Goal: Transaction & Acquisition: Purchase product/service

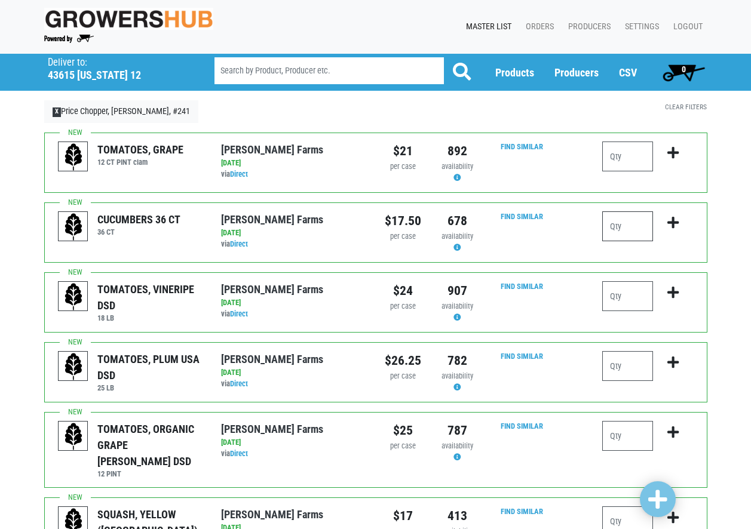
click at [630, 222] on input "number" at bounding box center [627, 227] width 51 height 30
type input "5"
click at [674, 223] on icon "submit" at bounding box center [672, 222] width 11 height 13
click at [626, 296] on input "number" at bounding box center [627, 296] width 51 height 30
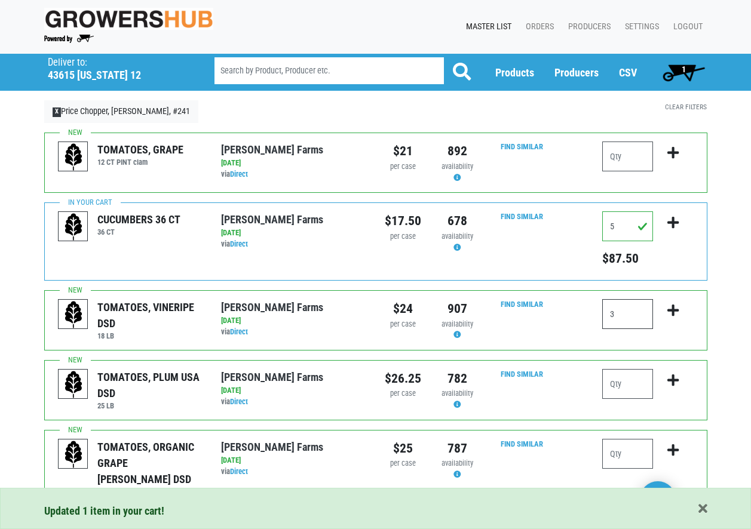
type input "3"
click at [624, 388] on input "number" at bounding box center [627, 384] width 51 height 30
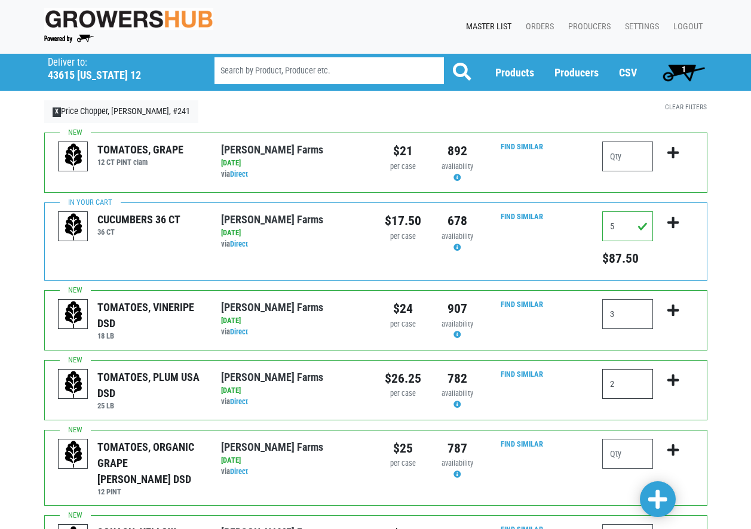
type input "2"
click at [672, 375] on icon "submit" at bounding box center [672, 380] width 11 height 13
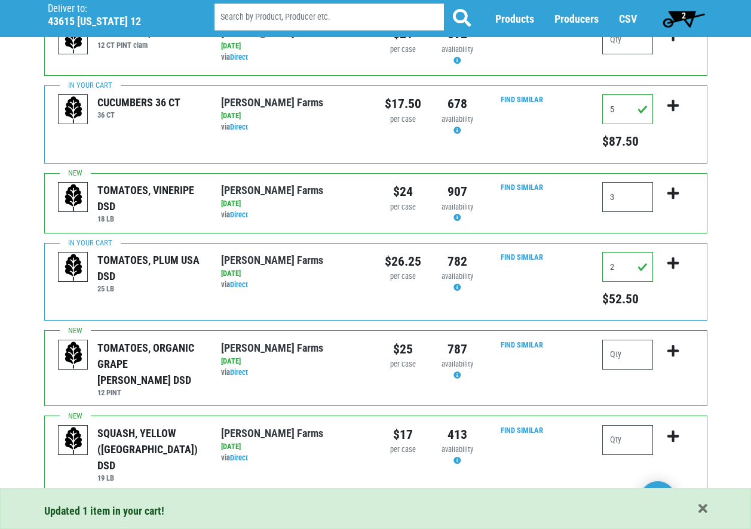
scroll to position [119, 0]
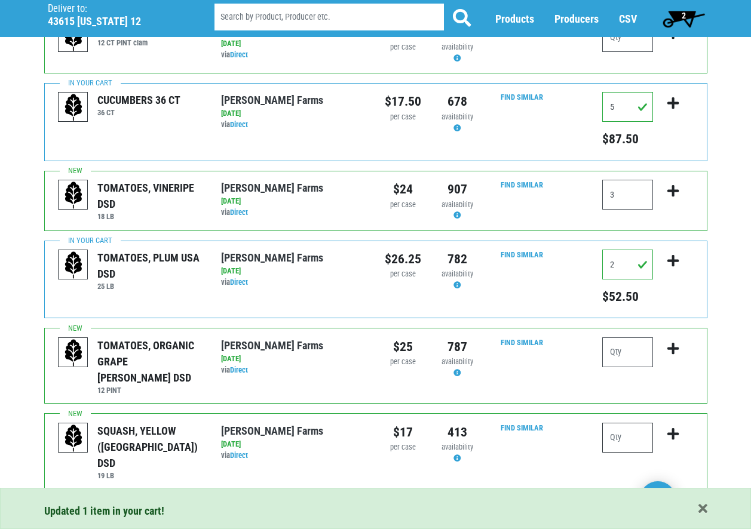
click at [629, 428] on input "number" at bounding box center [627, 438] width 51 height 30
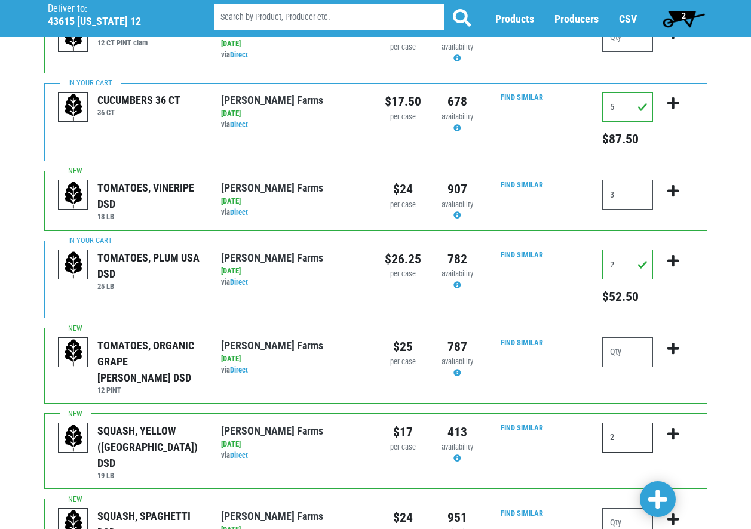
type input "2"
click at [676, 428] on icon "submit" at bounding box center [672, 434] width 11 height 13
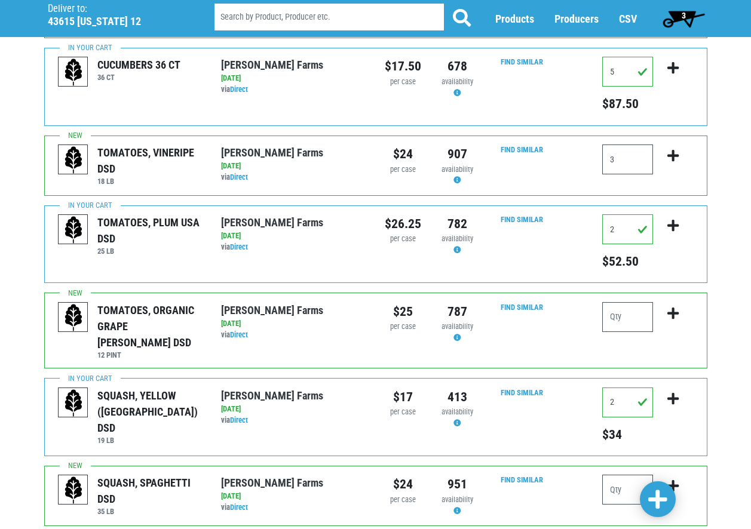
scroll to position [299, 0]
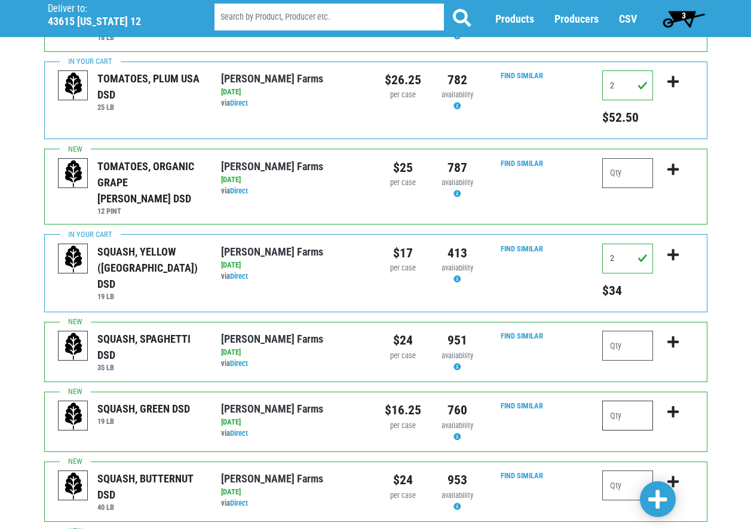
click at [629, 401] on input "number" at bounding box center [627, 416] width 51 height 30
type input "4"
click at [674, 406] on icon "submit" at bounding box center [672, 412] width 11 height 13
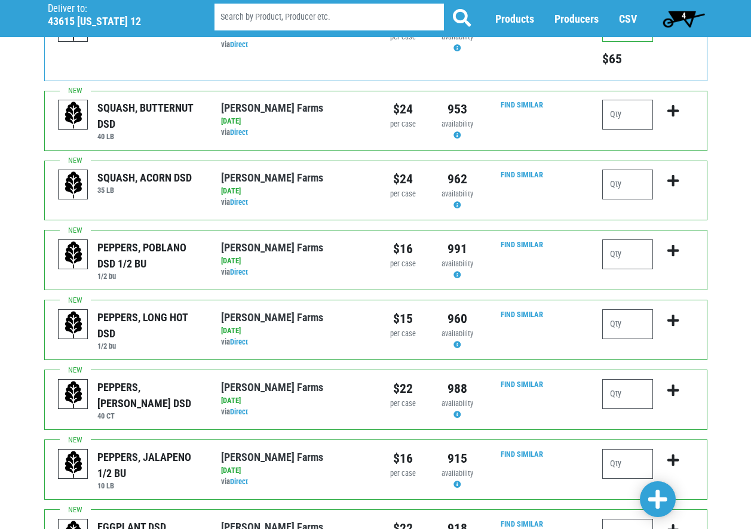
scroll to position [717, 0]
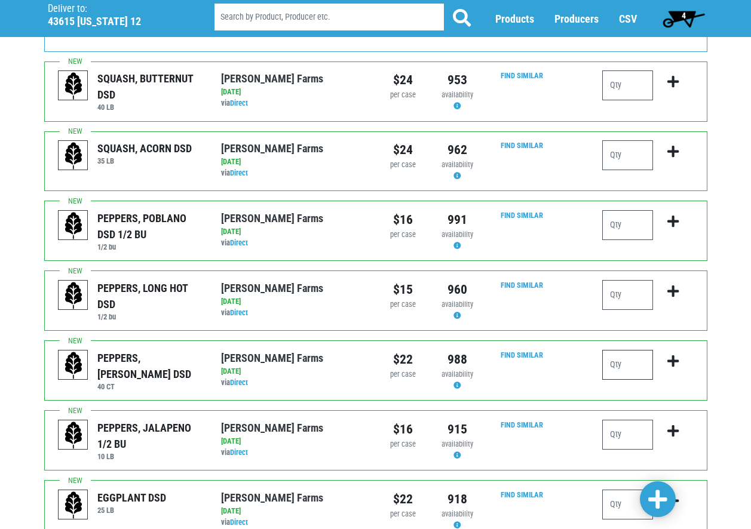
drag, startPoint x: 619, startPoint y: 345, endPoint x: 615, endPoint y: 352, distance: 7.5
click at [619, 350] on input "number" at bounding box center [627, 365] width 51 height 30
type input "4"
click at [672, 355] on icon "submit" at bounding box center [672, 361] width 11 height 13
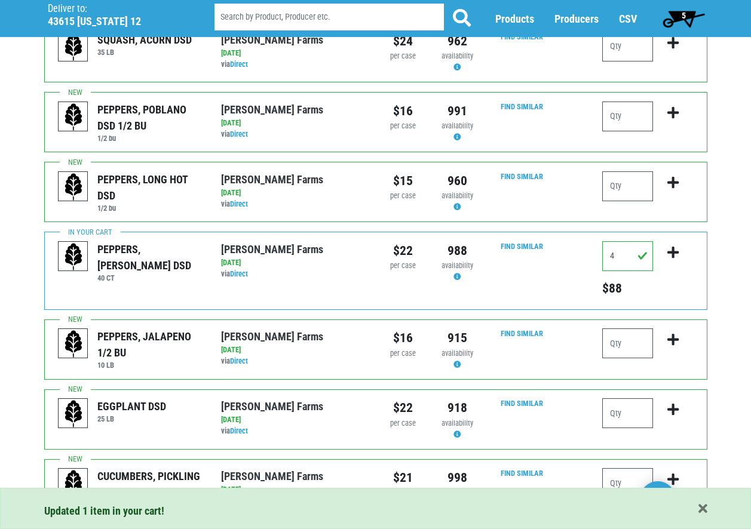
scroll to position [836, 0]
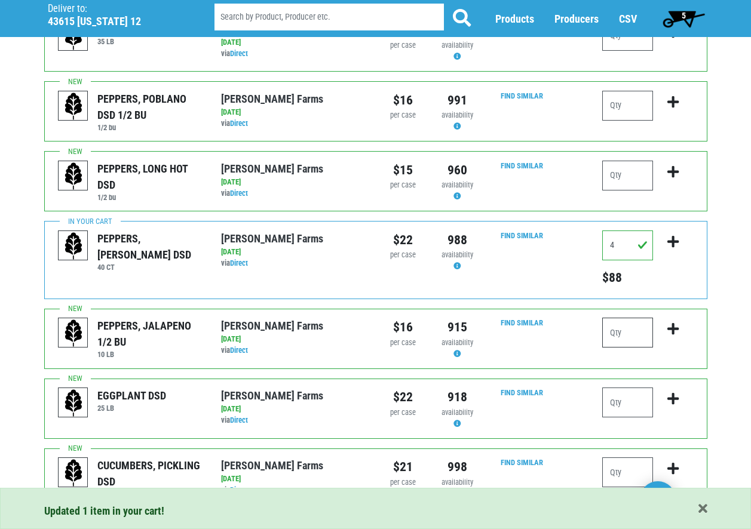
click at [632, 321] on input "number" at bounding box center [627, 333] width 51 height 30
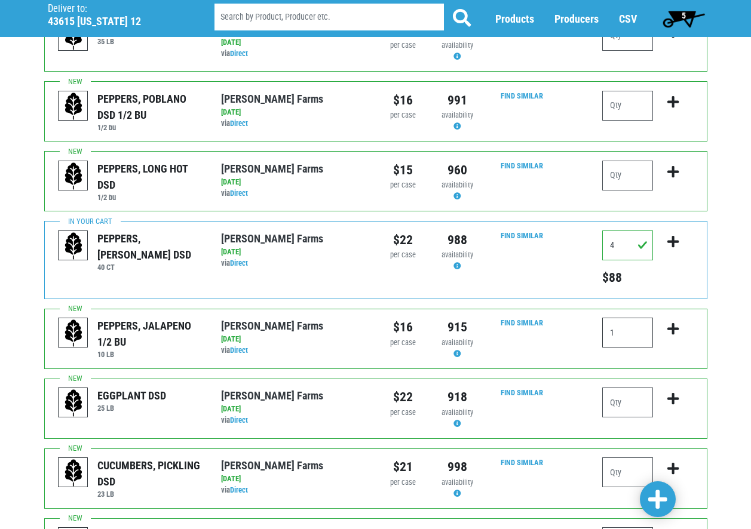
type input "1"
click at [639, 388] on input "number" at bounding box center [627, 403] width 51 height 30
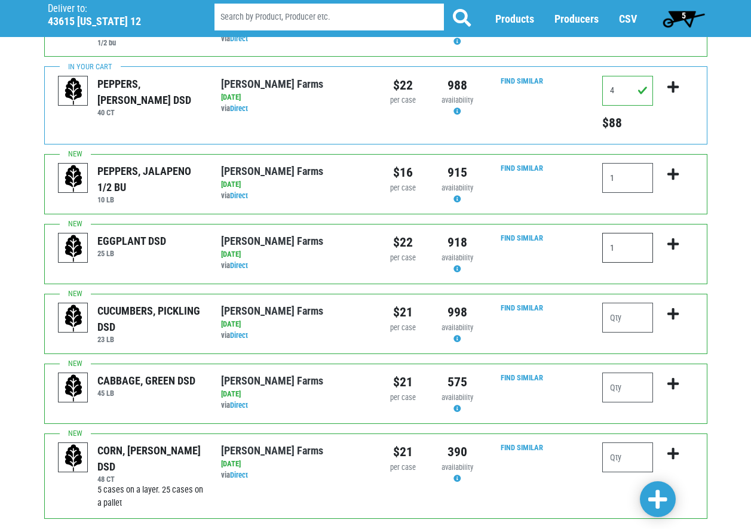
scroll to position [1041, 0]
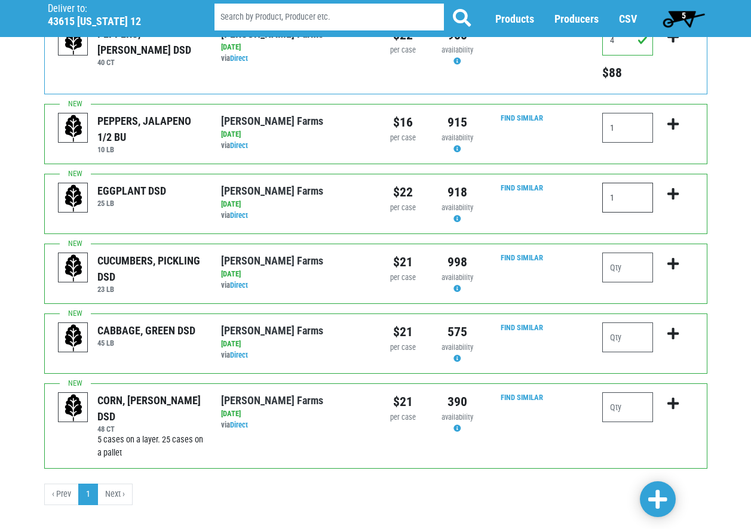
type input "1"
click at [632, 396] on input "number" at bounding box center [627, 408] width 51 height 30
type input "12"
click at [675, 397] on icon "submit" at bounding box center [672, 403] width 11 height 13
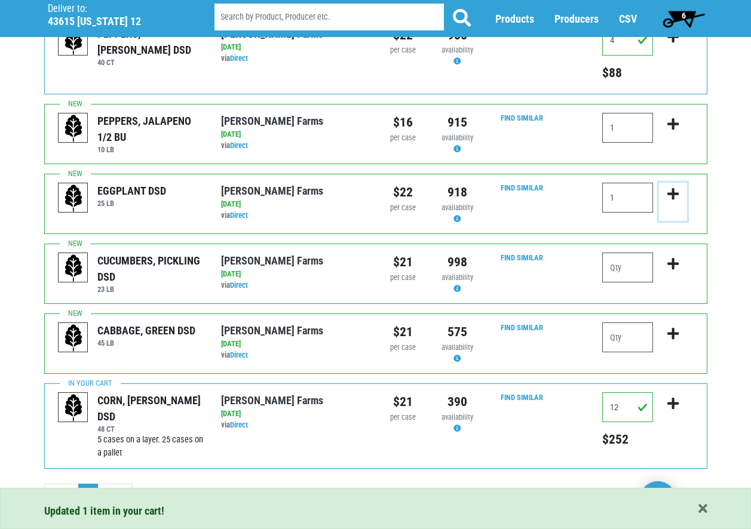
click at [674, 188] on icon "submit" at bounding box center [672, 194] width 11 height 13
click at [670, 188] on icon "submit" at bounding box center [672, 194] width 11 height 13
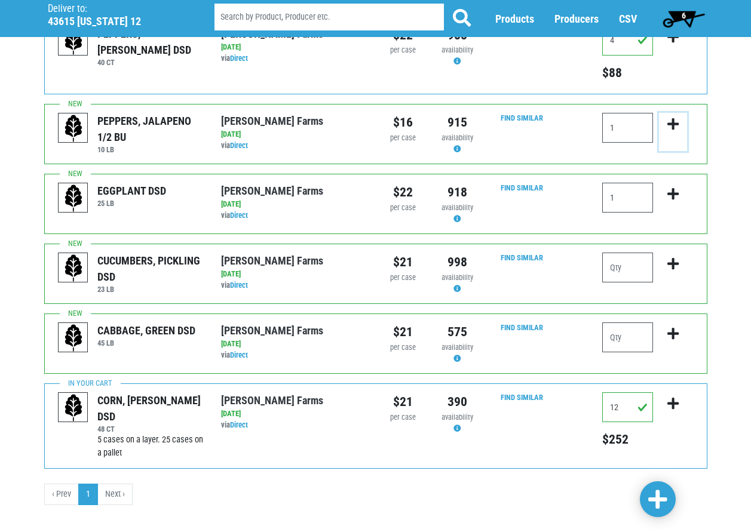
click at [679, 113] on button "submit" at bounding box center [673, 132] width 28 height 38
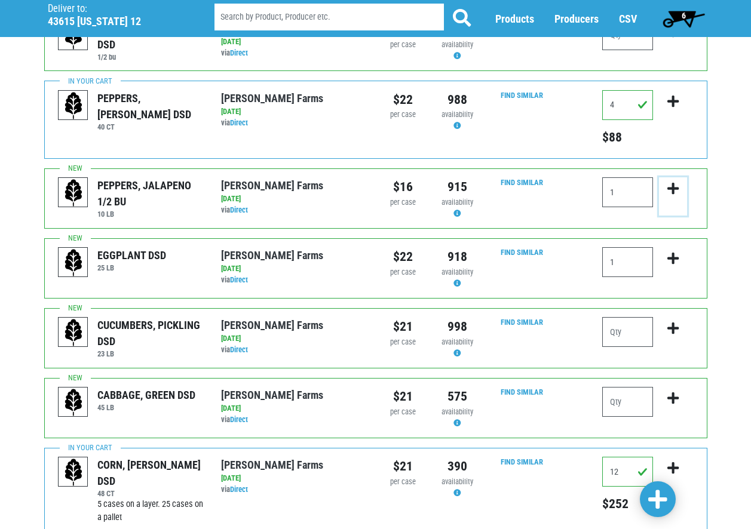
scroll to position [982, 0]
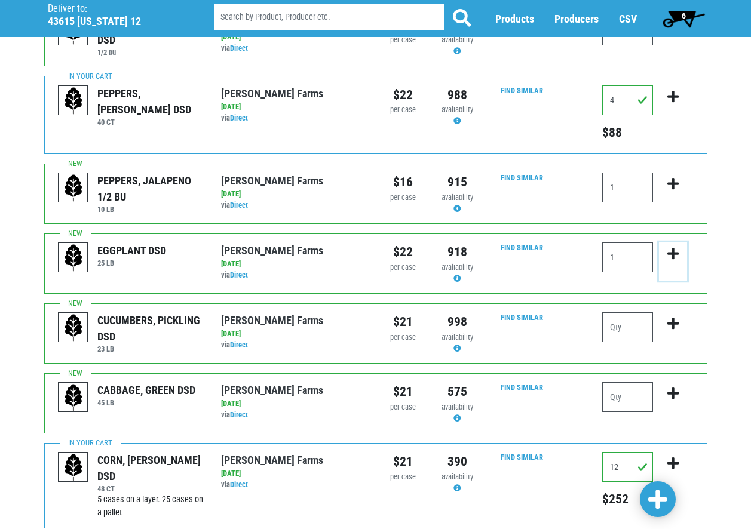
click at [666, 243] on button "submit" at bounding box center [673, 262] width 28 height 38
click at [672, 247] on icon "submit" at bounding box center [672, 253] width 11 height 13
click at [677, 177] on icon "submit" at bounding box center [672, 183] width 11 height 13
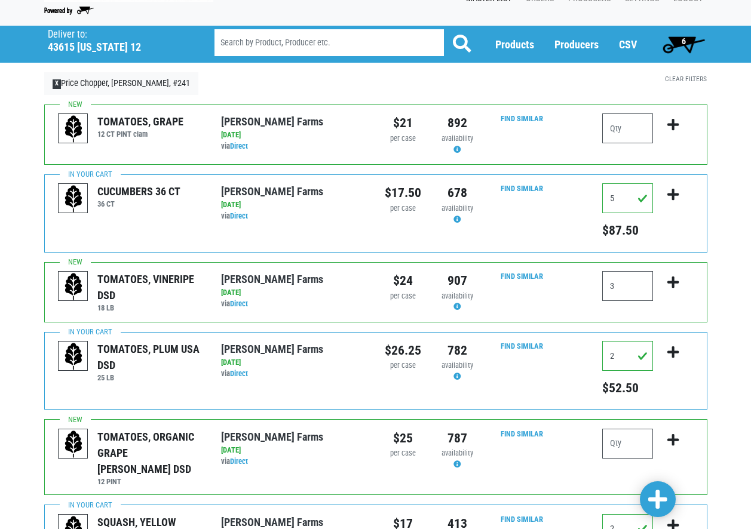
scroll to position [26, 0]
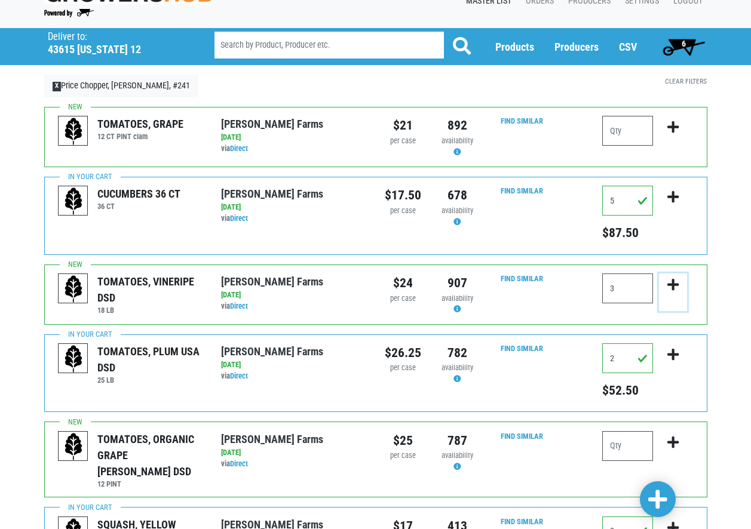
click at [673, 281] on icon "submit" at bounding box center [672, 284] width 11 height 13
click at [671, 281] on icon "submit" at bounding box center [672, 284] width 11 height 13
click at [672, 281] on icon "submit" at bounding box center [672, 284] width 11 height 13
click at [675, 282] on icon "submit" at bounding box center [672, 284] width 11 height 13
click at [660, 495] on span at bounding box center [657, 500] width 19 height 22
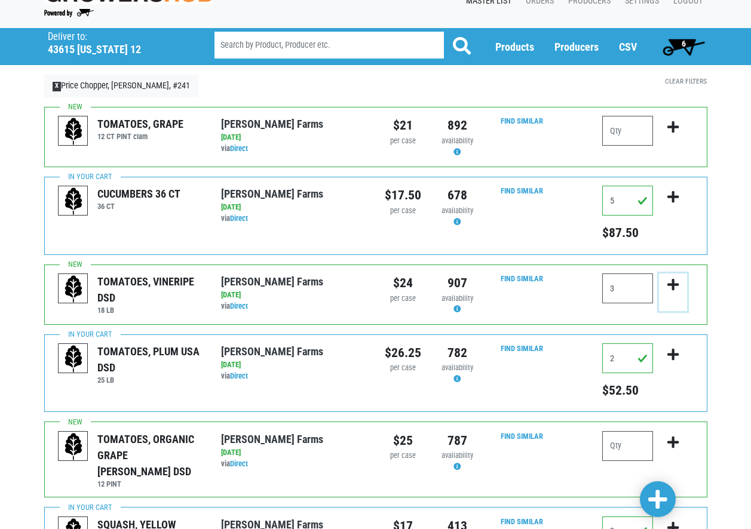
click at [673, 287] on icon "submit" at bounding box center [672, 284] width 11 height 13
click at [618, 292] on input "3" at bounding box center [627, 289] width 51 height 30
type input "3"
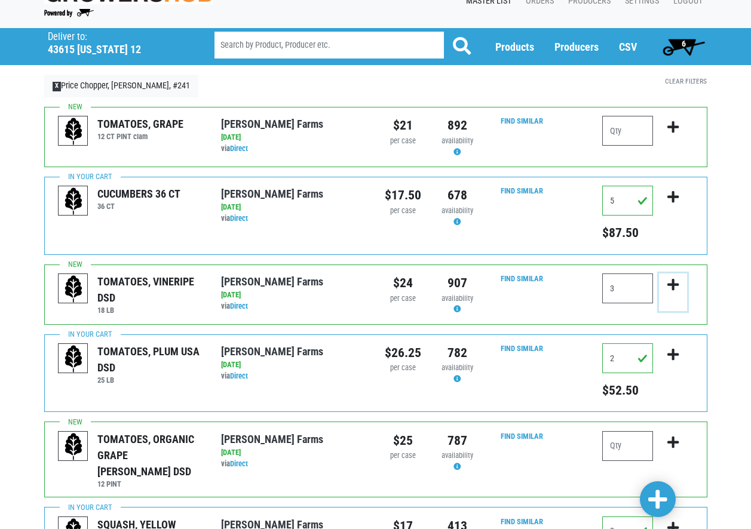
click at [673, 280] on icon "submit" at bounding box center [672, 284] width 11 height 13
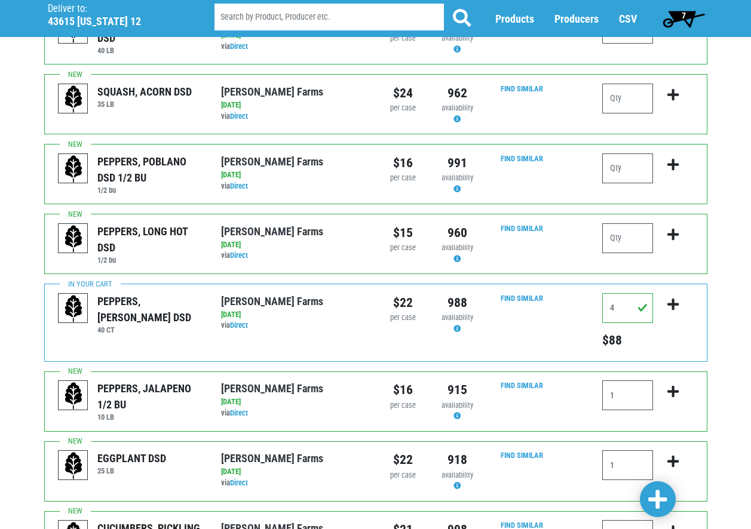
scroll to position [802, 0]
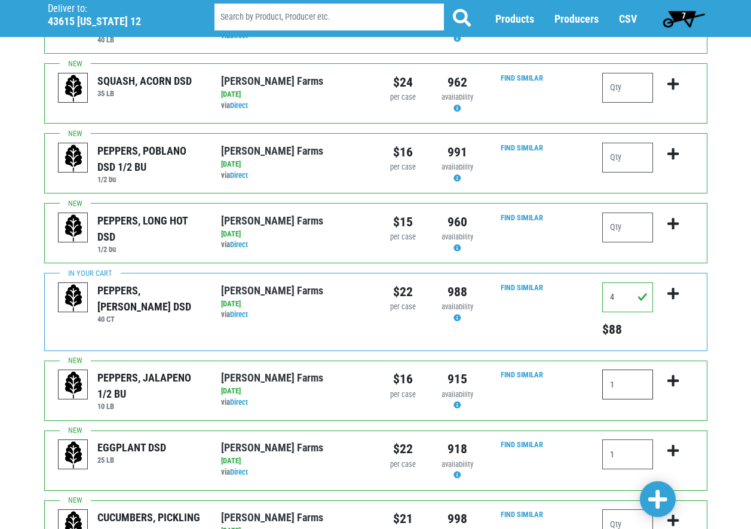
click at [632, 370] on input "1" at bounding box center [627, 385] width 51 height 30
type input "1"
click at [674, 375] on icon "submit" at bounding box center [672, 381] width 11 height 13
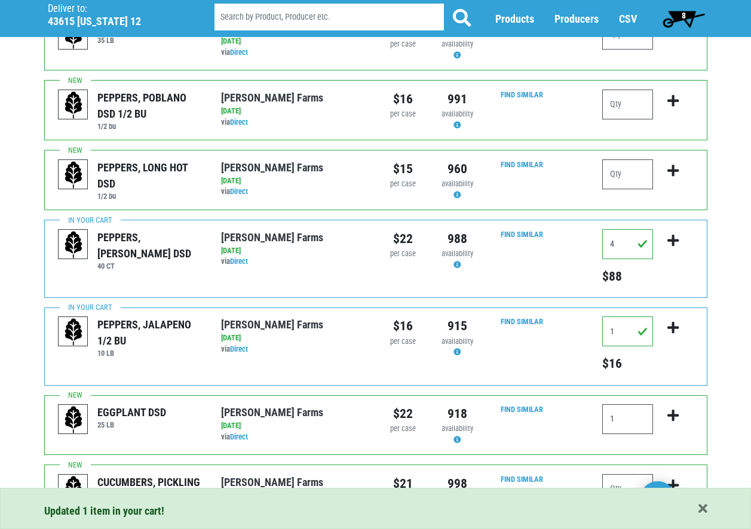
scroll to position [922, 0]
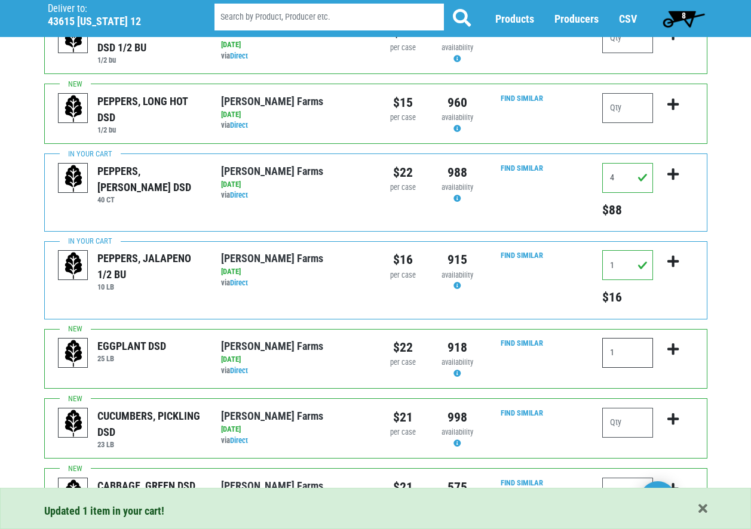
click at [627, 341] on input "1" at bounding box center [627, 353] width 51 height 30
type input "1"
click at [675, 343] on icon "submit" at bounding box center [672, 349] width 11 height 13
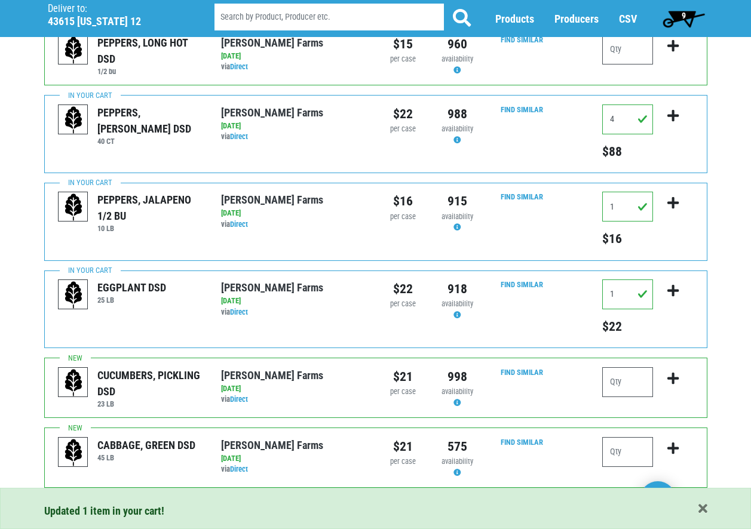
scroll to position [1095, 0]
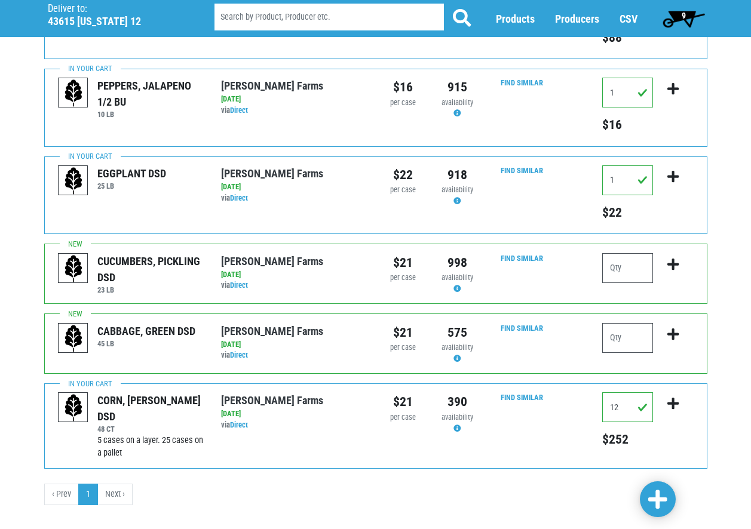
click at [681, 16] on span "9" at bounding box center [683, 19] width 53 height 24
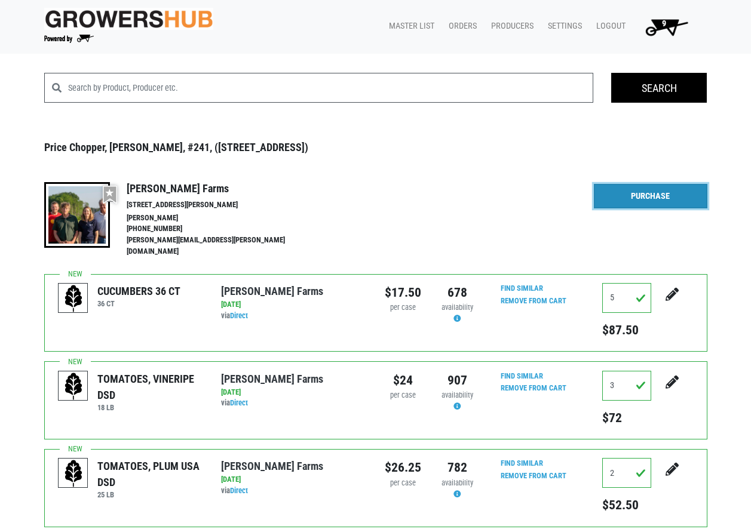
click at [665, 194] on link "Purchase" at bounding box center [651, 196] width 114 height 25
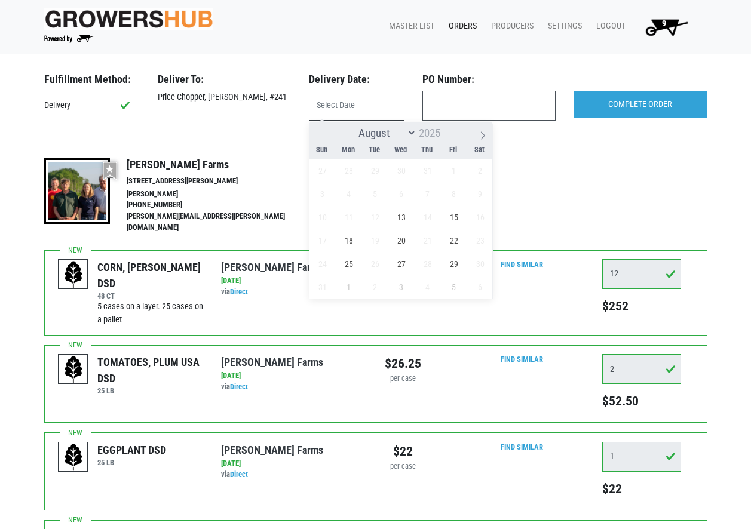
click at [361, 110] on input "text" at bounding box center [357, 106] width 96 height 30
click at [401, 219] on span "13" at bounding box center [401, 217] width 23 height 23
type input "[DATE]"
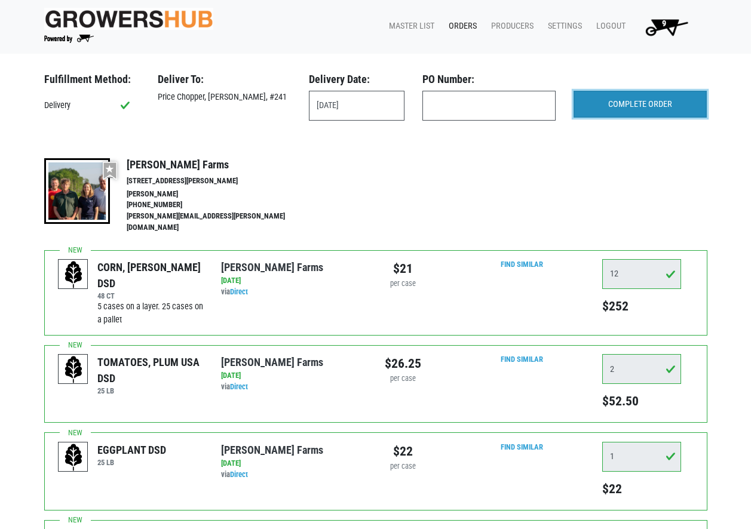
click at [635, 106] on input "COMPLETE ORDER" at bounding box center [640, 104] width 133 height 27
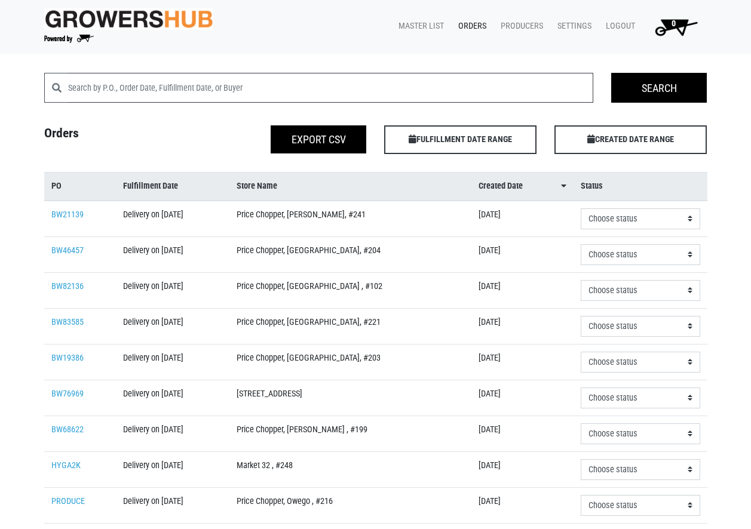
scroll to position [294, 0]
